Goal: Consume media (video, audio): Watch videos, listen to music or podcasts

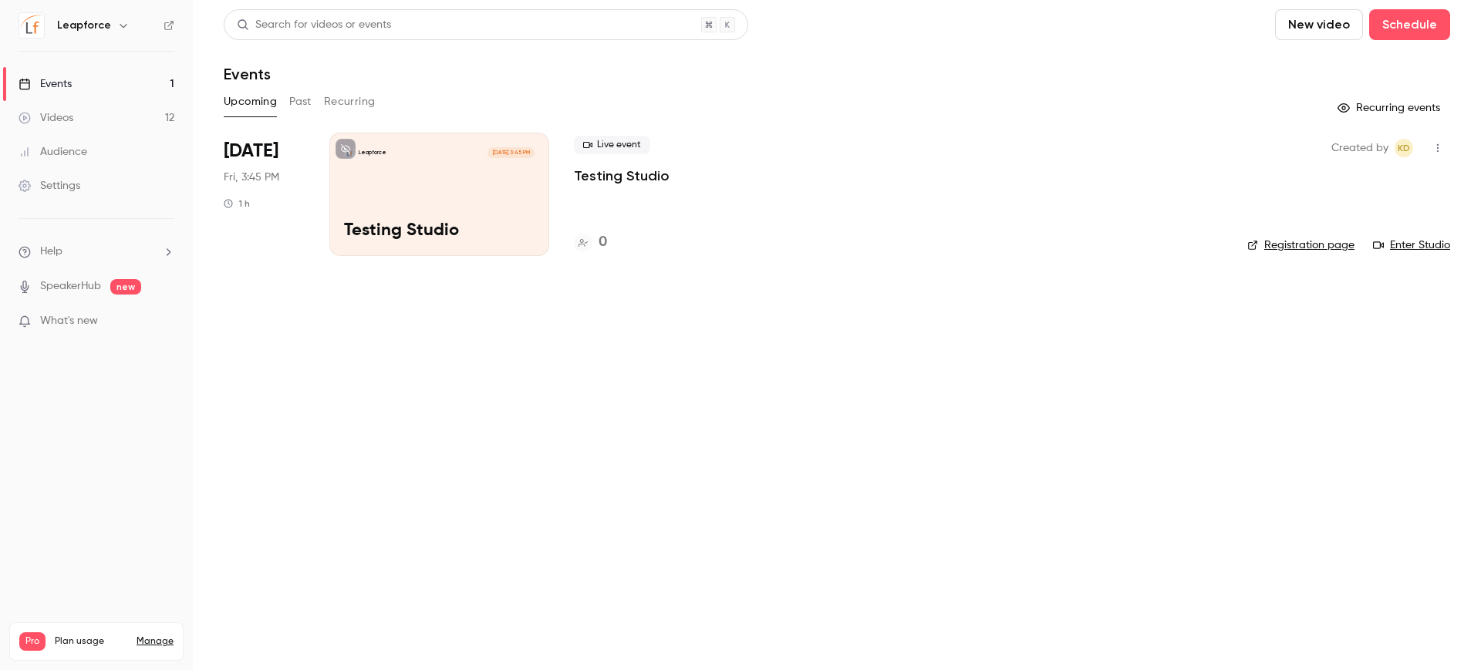
click at [71, 128] on link "Videos 12" at bounding box center [96, 118] width 193 height 34
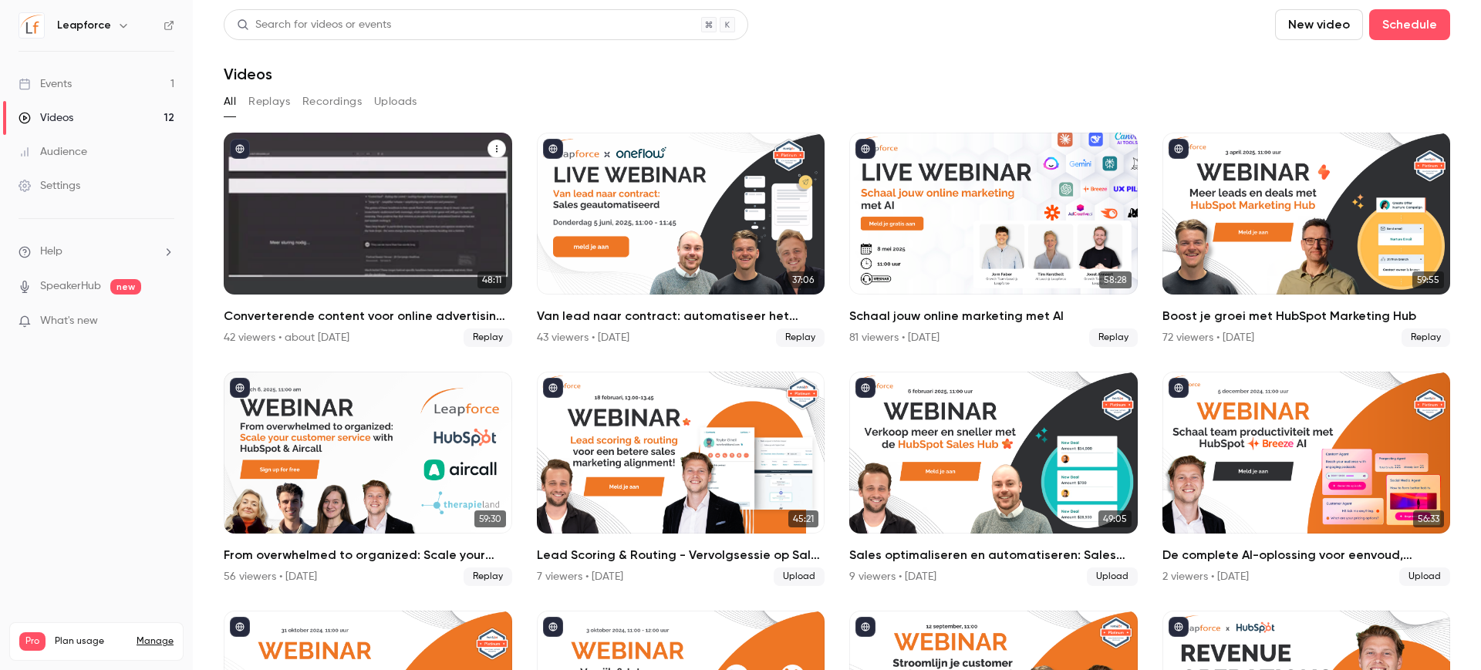
click at [326, 209] on div "Converterende content voor online advertising met AI" at bounding box center [368, 214] width 288 height 162
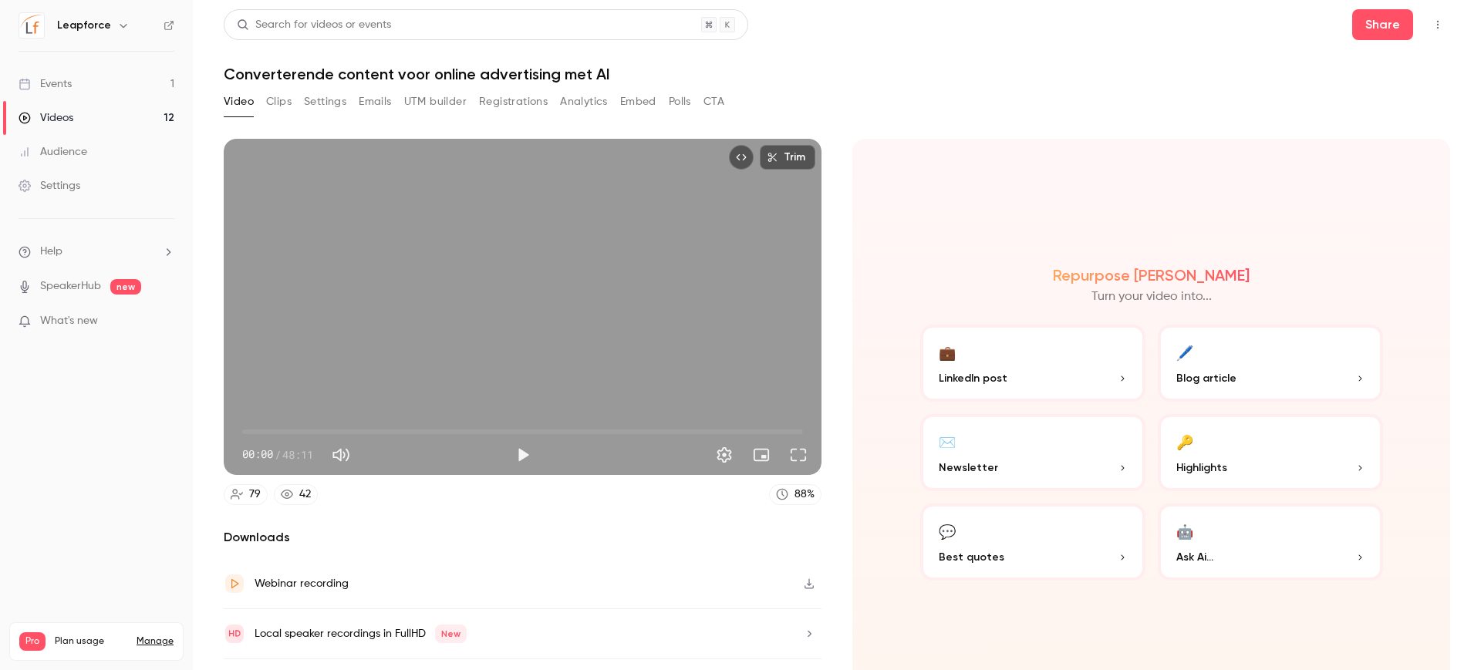
click at [517, 103] on button "Registrations" at bounding box center [513, 101] width 69 height 25
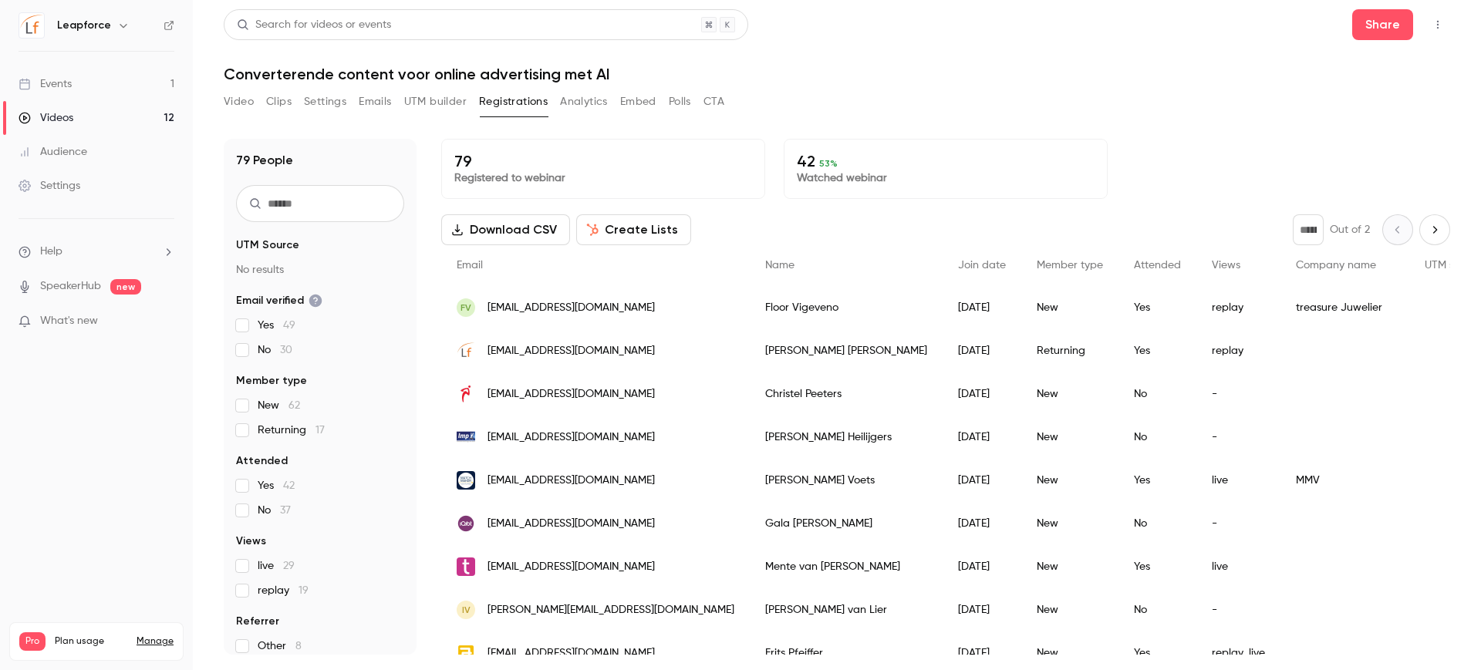
click at [628, 233] on button "Create Lists" at bounding box center [633, 229] width 115 height 31
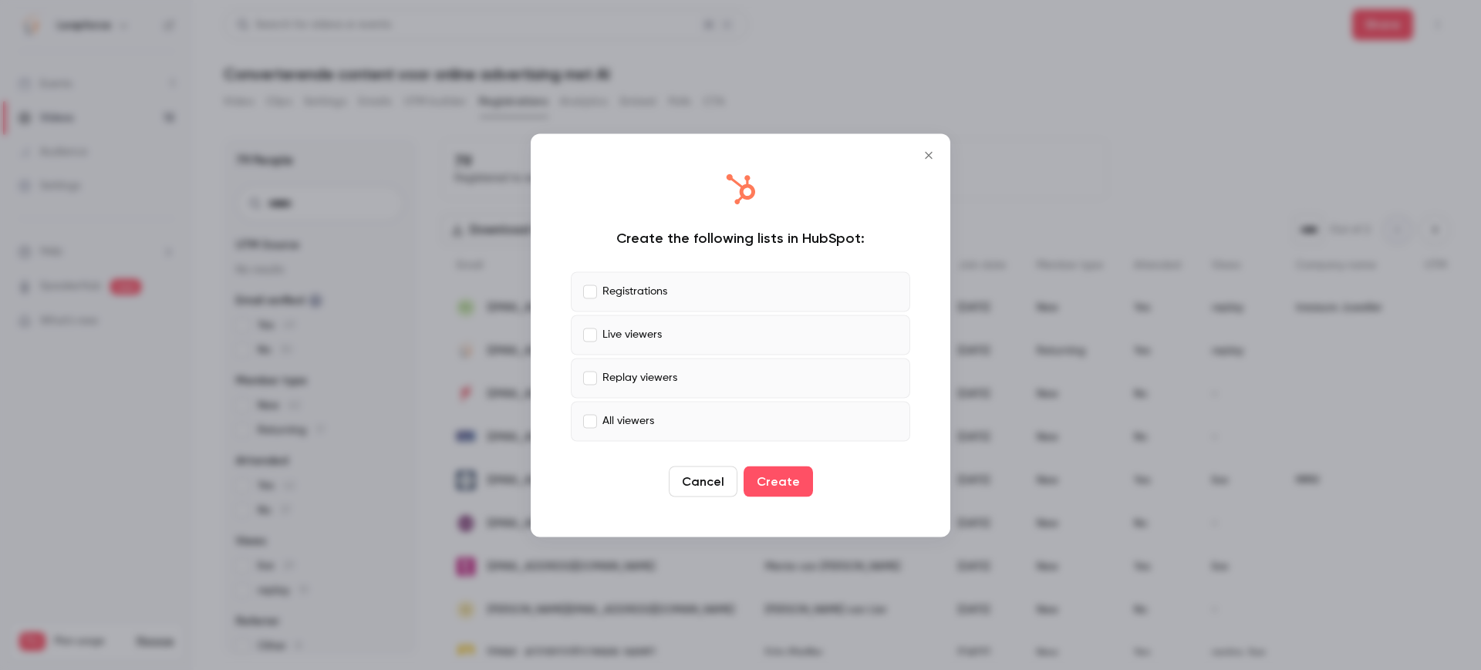
click at [953, 143] on div at bounding box center [740, 335] width 1481 height 670
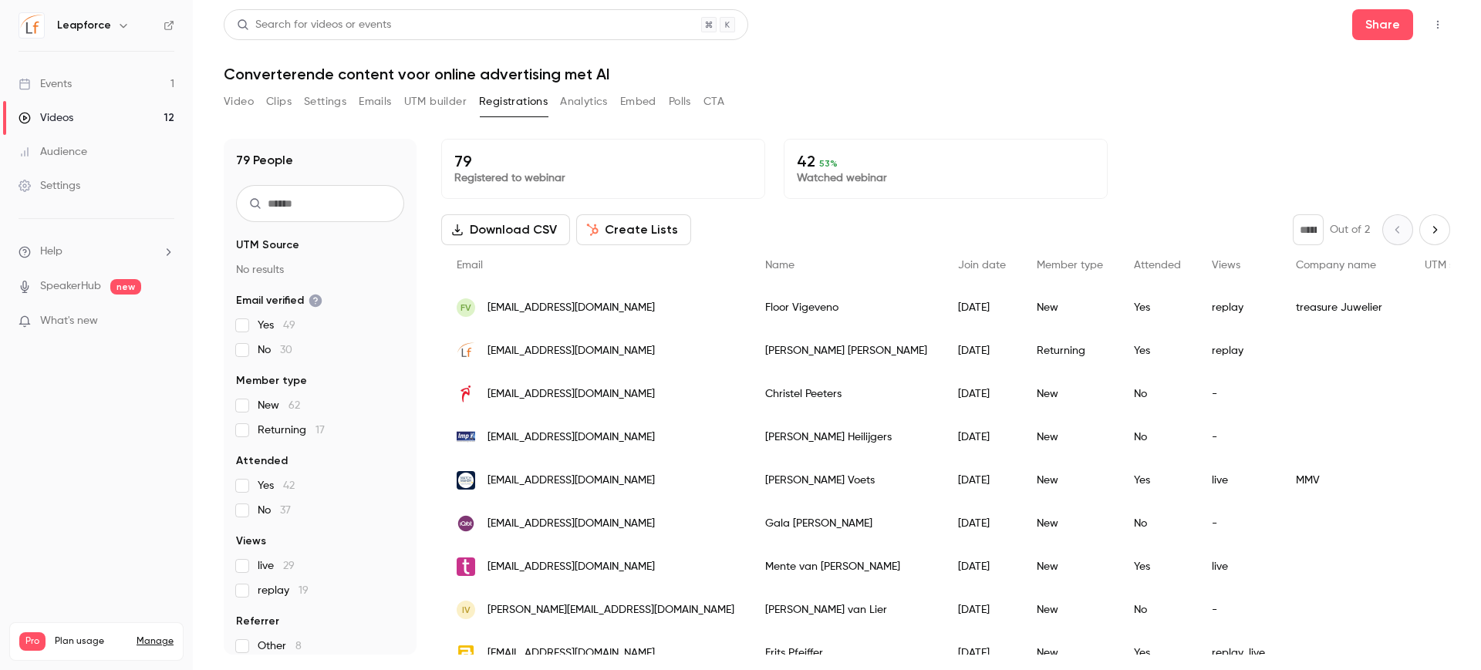
click at [940, 149] on div "42 53 % Watched webinar" at bounding box center [945, 169] width 324 height 60
click at [281, 99] on button "Clips" at bounding box center [278, 101] width 25 height 25
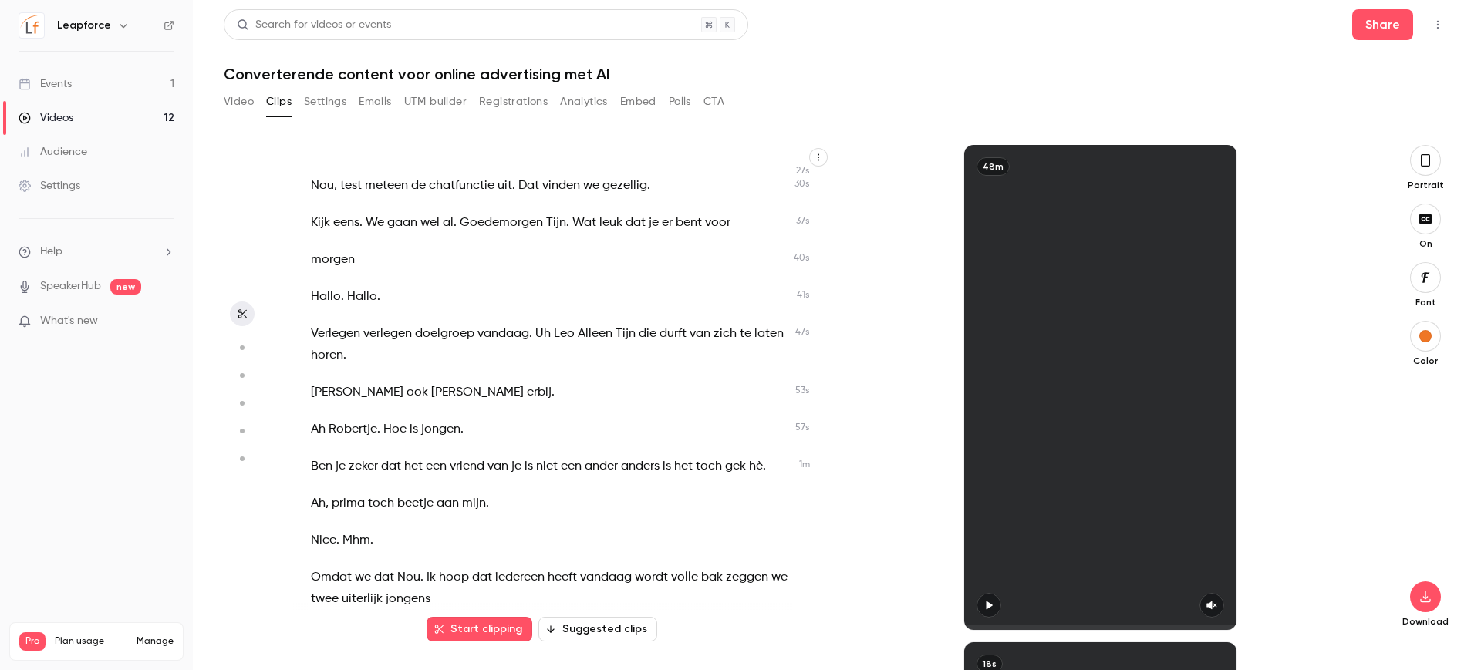
scroll to position [578, 0]
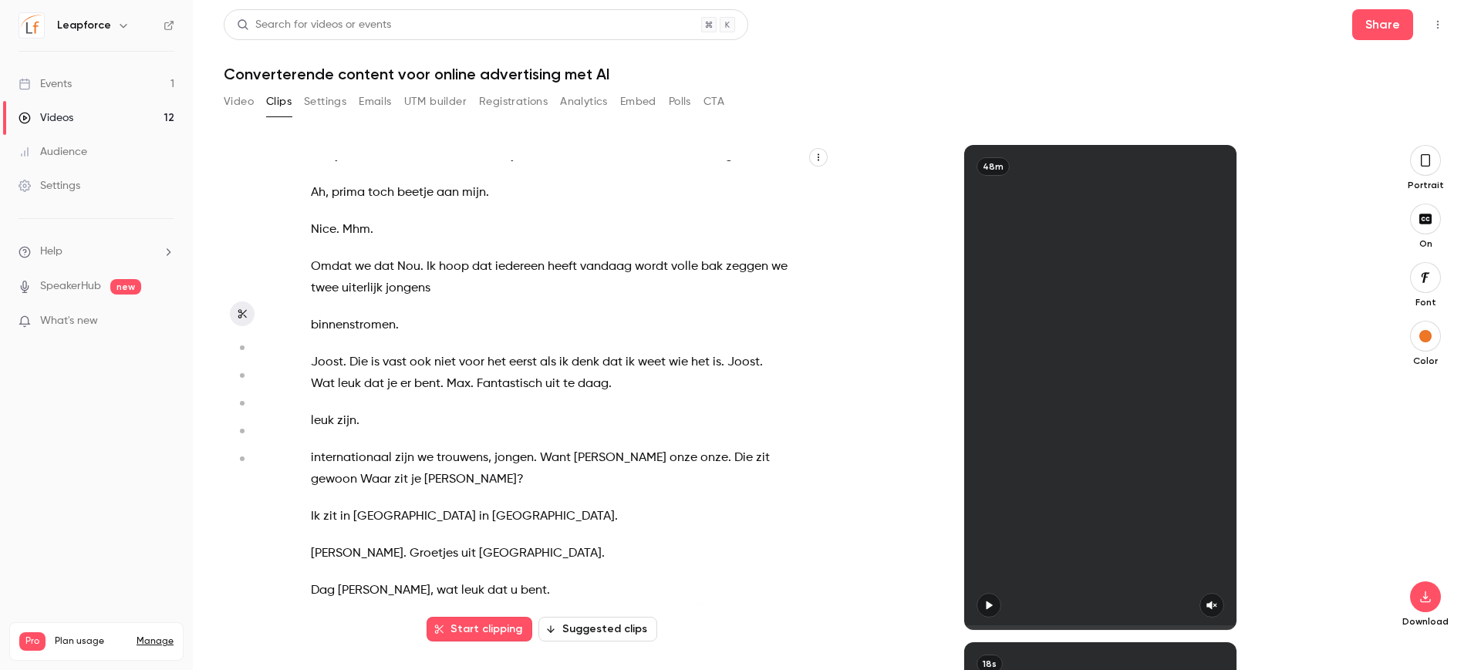
click at [241, 349] on circle "button" at bounding box center [242, 347] width 5 height 5
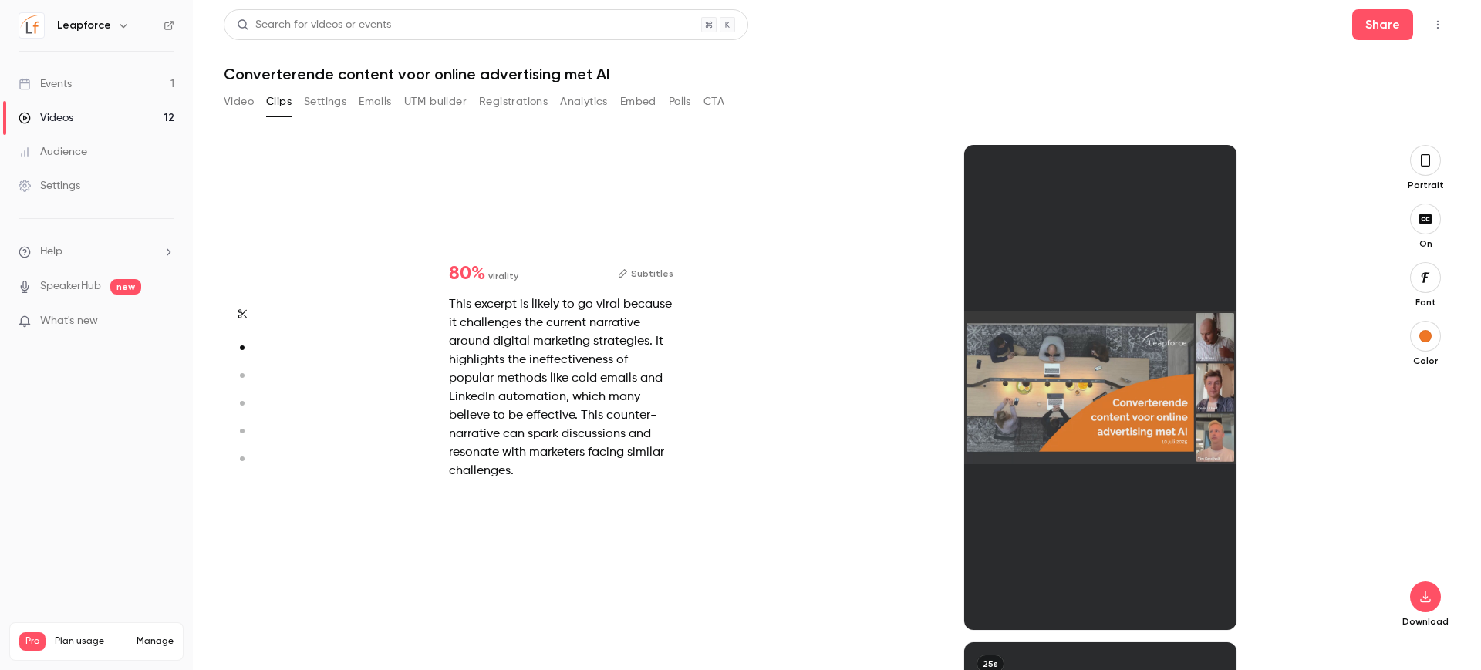
scroll to position [497, 0]
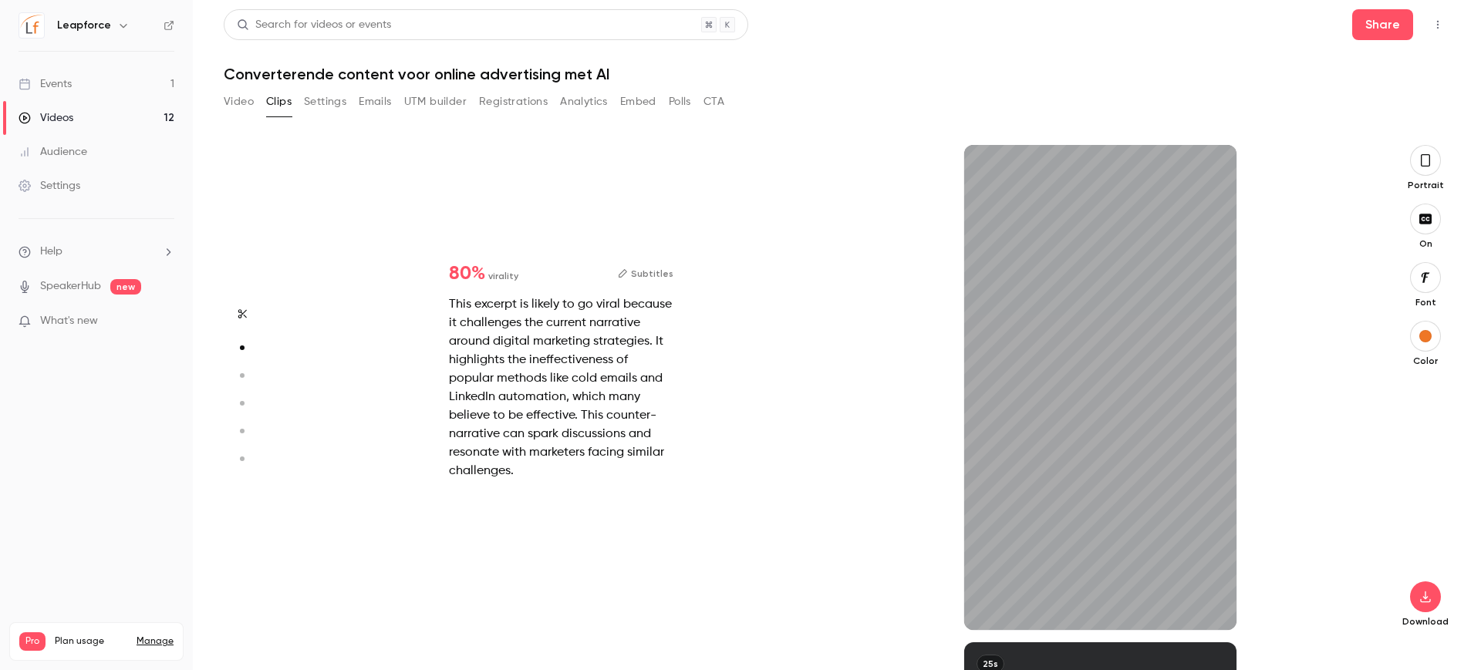
type input "****"
